Goal: Browse casually: Explore the website without a specific task or goal

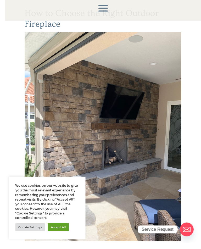
scroll to position [82, 0]
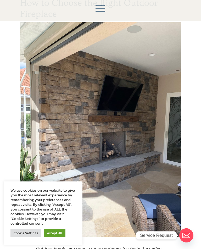
click at [58, 237] on link "Accept All" at bounding box center [55, 233] width 22 height 8
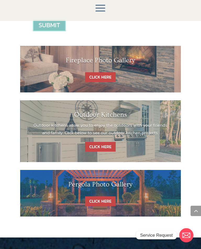
scroll to position [982, 0]
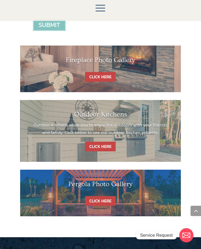
click at [101, 196] on link "CLICK HERE" at bounding box center [100, 201] width 31 height 10
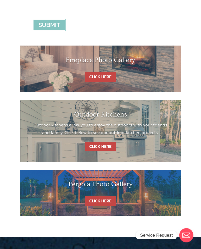
scroll to position [991, 0]
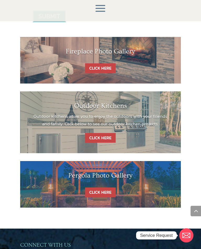
click at [103, 133] on link "CLICK HERE" at bounding box center [100, 138] width 31 height 10
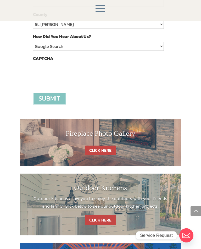
scroll to position [909, 0]
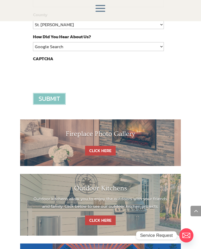
click at [107, 146] on link "CLICK HERE" at bounding box center [100, 151] width 31 height 10
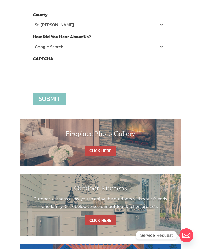
scroll to position [0, 0]
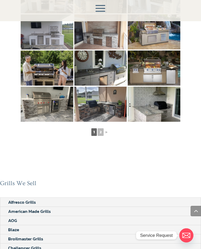
scroll to position [288, 0]
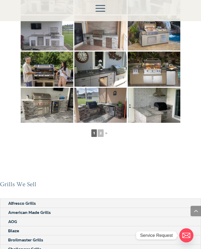
click at [100, 129] on link "2" at bounding box center [101, 133] width 6 height 8
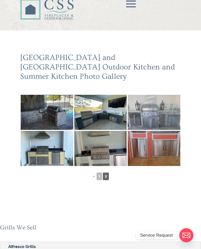
scroll to position [0, 0]
